Goal: Task Accomplishment & Management: Use online tool/utility

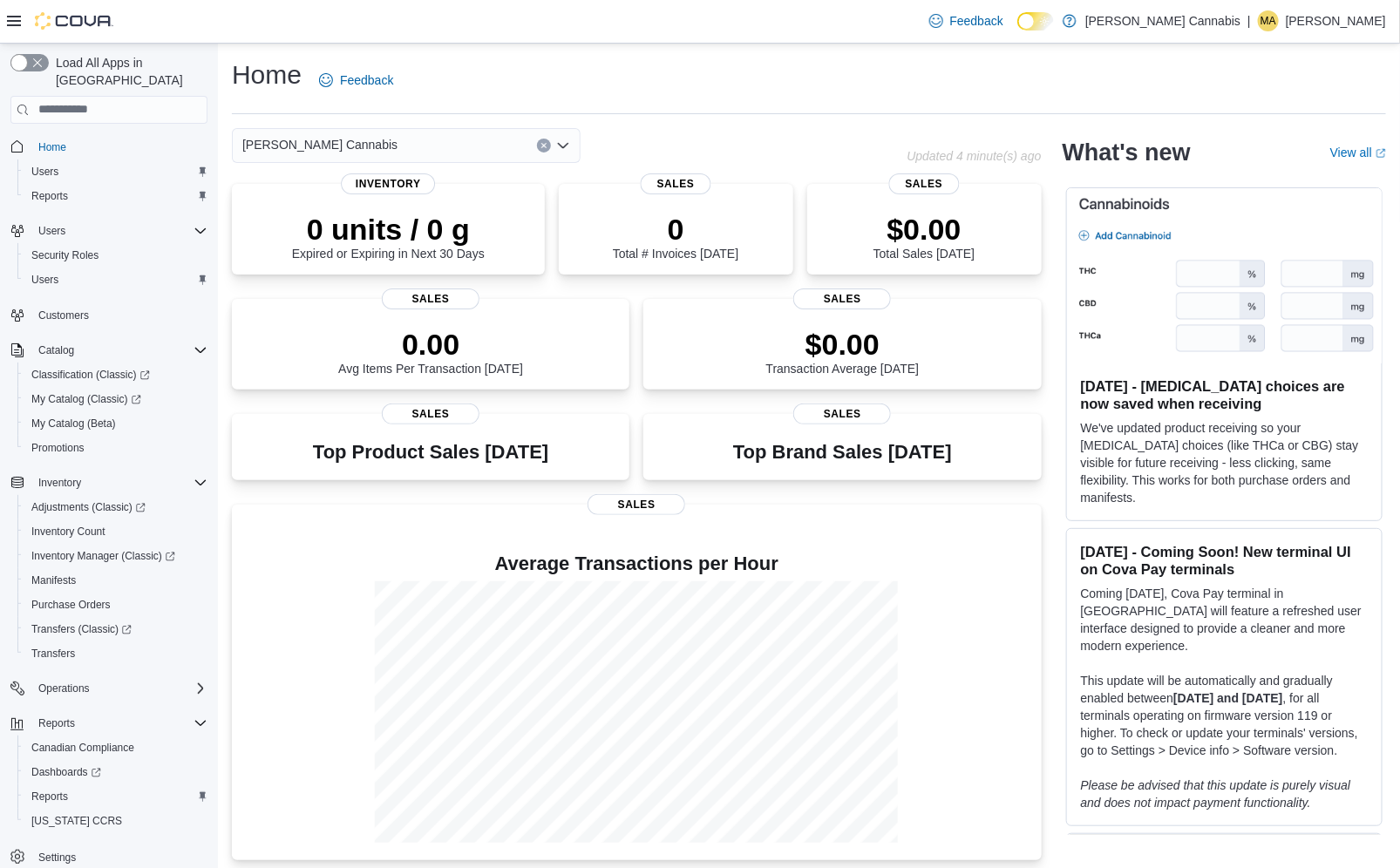
scroll to position [15, 0]
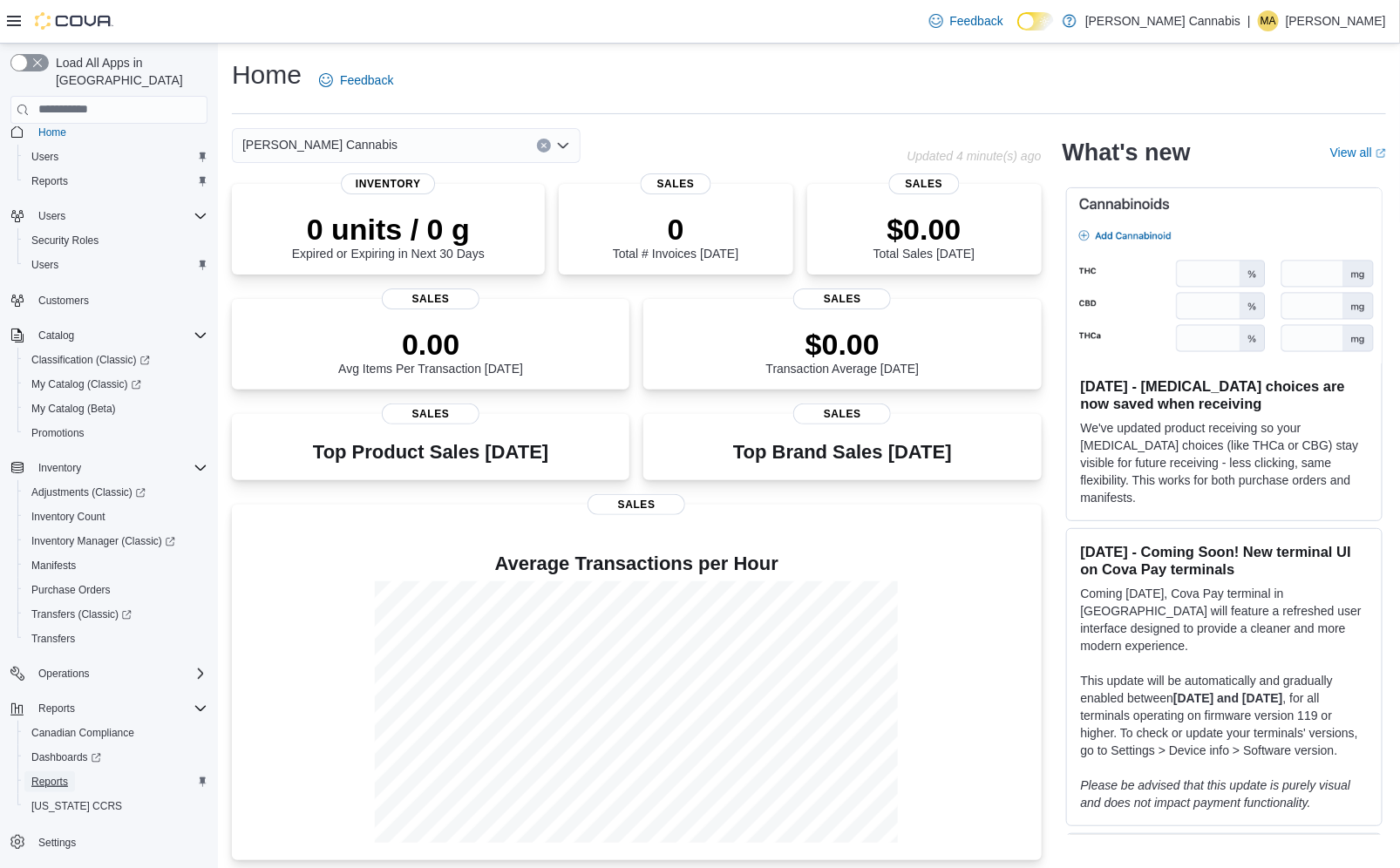
click at [54, 775] on span "Reports" at bounding box center [49, 781] width 37 height 14
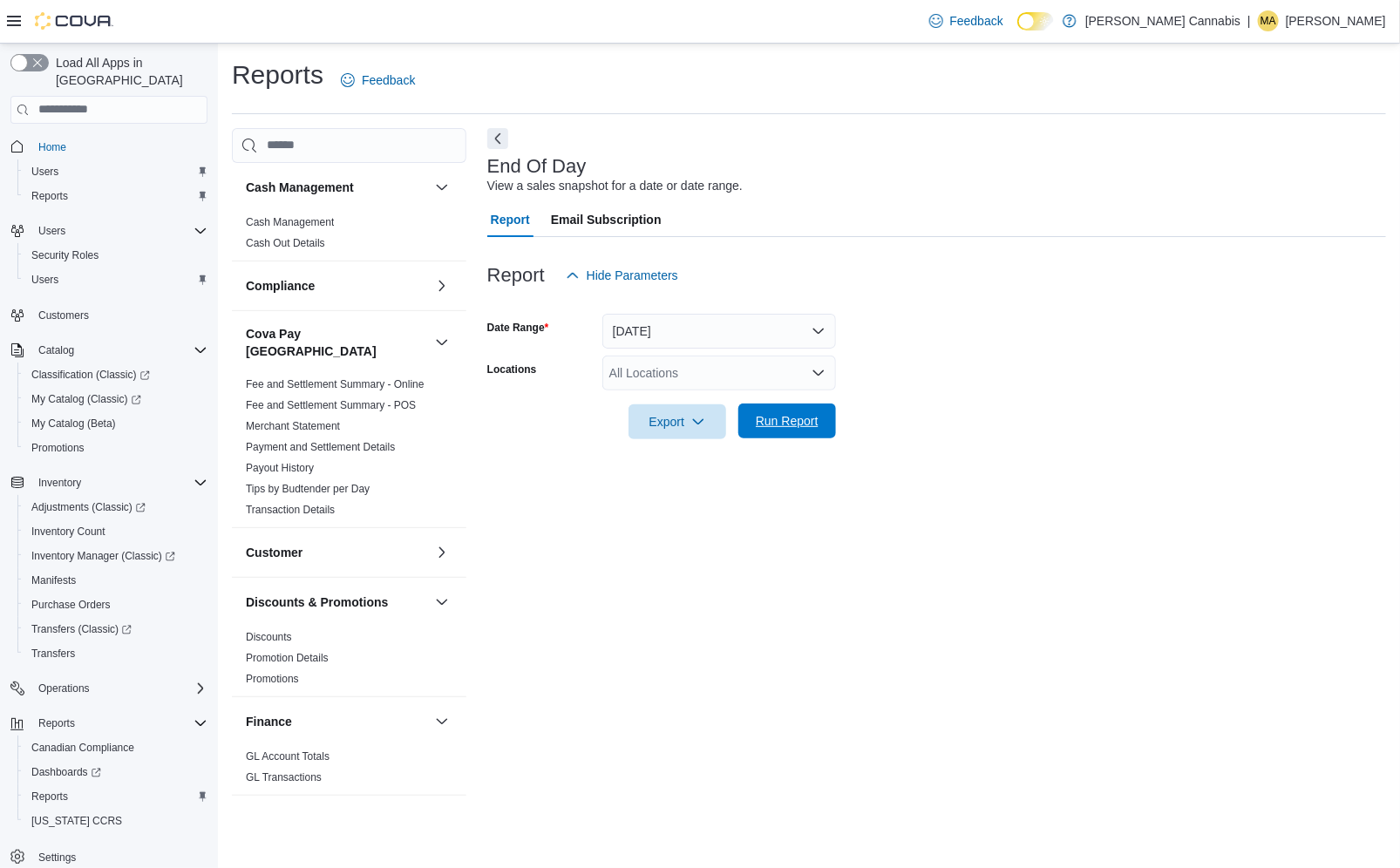
click at [793, 412] on span "Run Report" at bounding box center [787, 421] width 77 height 35
